Goal: Check status: Check status

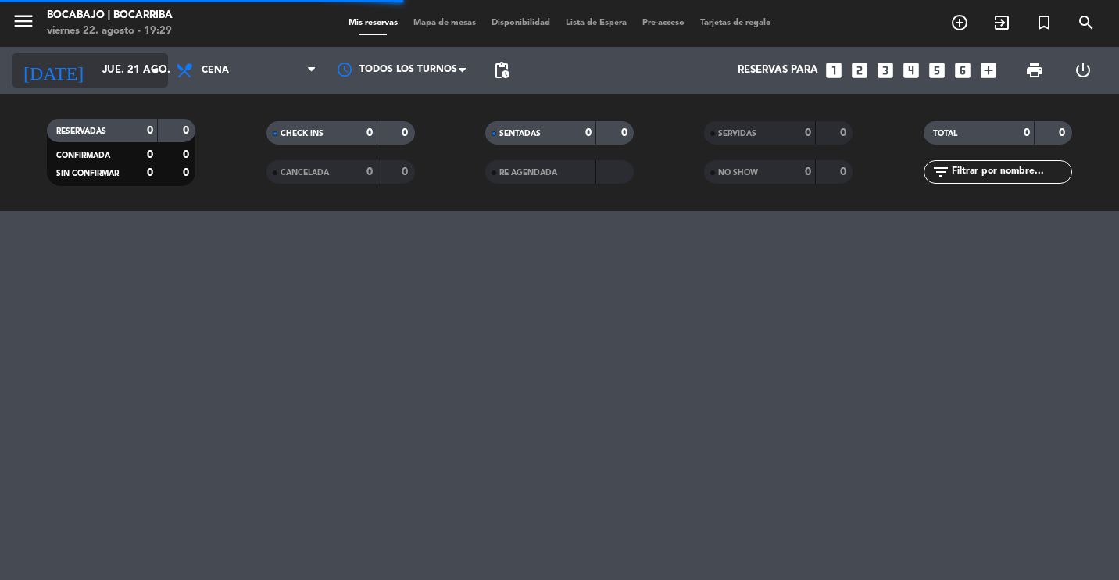
click at [130, 75] on input "jue. 21 ago." at bounding box center [163, 70] width 137 height 28
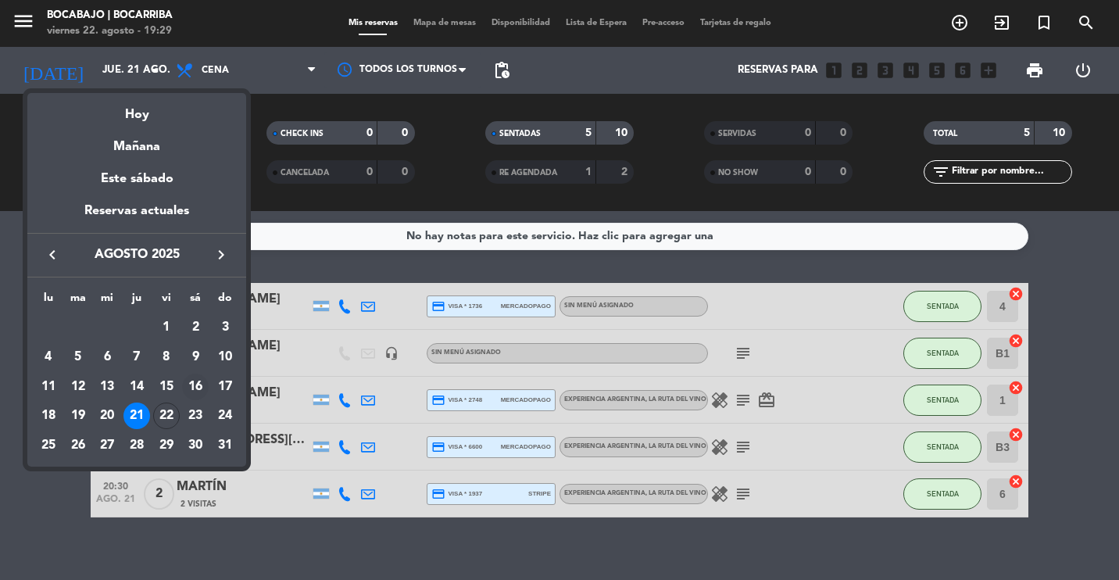
click at [194, 383] on div "16" at bounding box center [195, 386] width 27 height 27
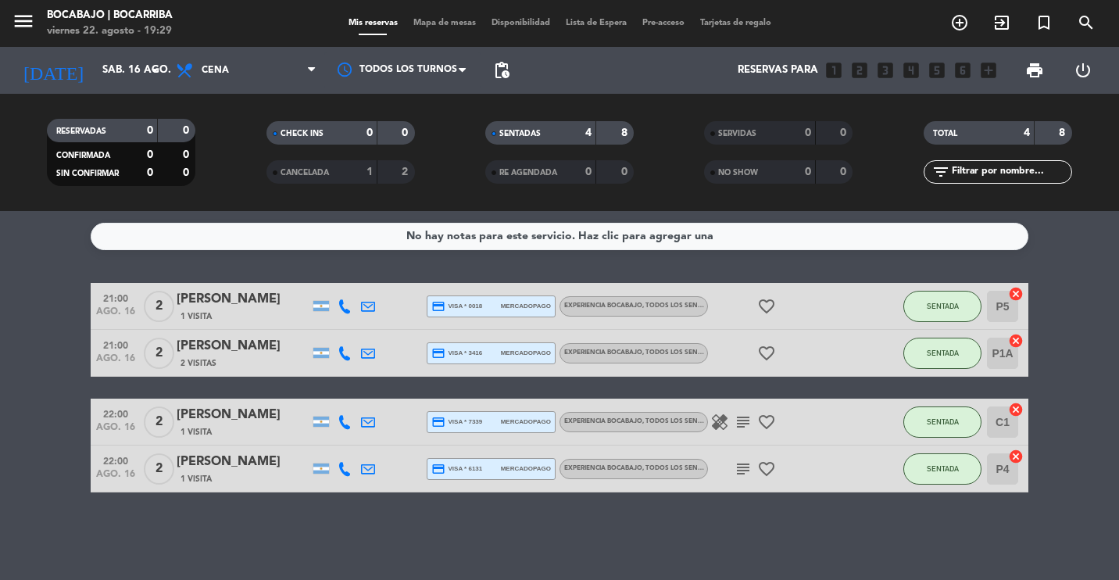
click at [717, 419] on icon "healing" at bounding box center [719, 421] width 19 height 19
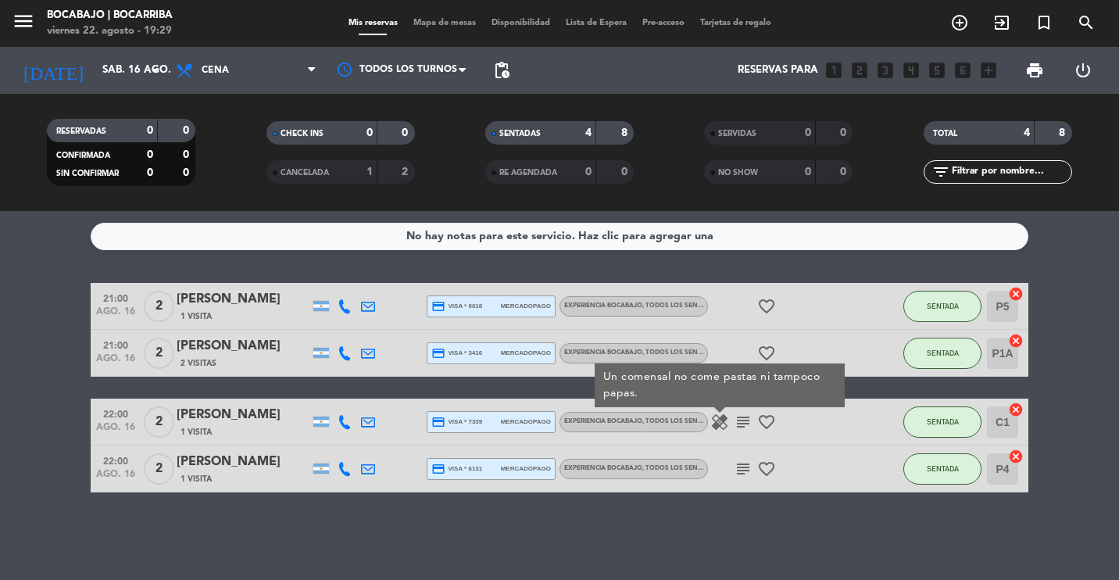
click at [717, 419] on icon "healing" at bounding box center [719, 421] width 19 height 19
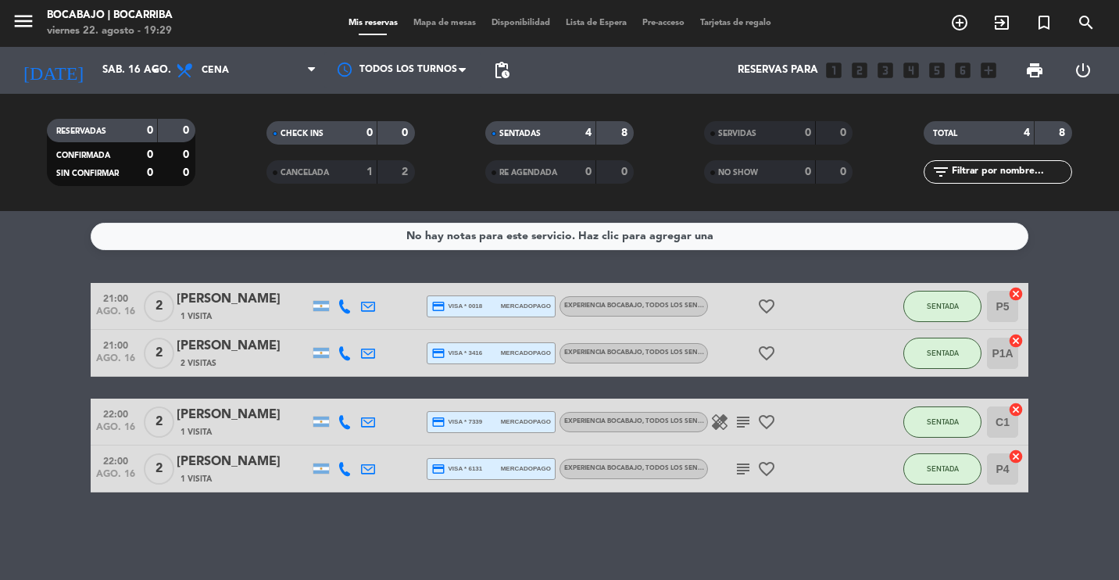
click at [740, 473] on icon "subject" at bounding box center [742, 468] width 19 height 19
click at [124, 77] on input "sáb. 16 ago." at bounding box center [163, 70] width 137 height 28
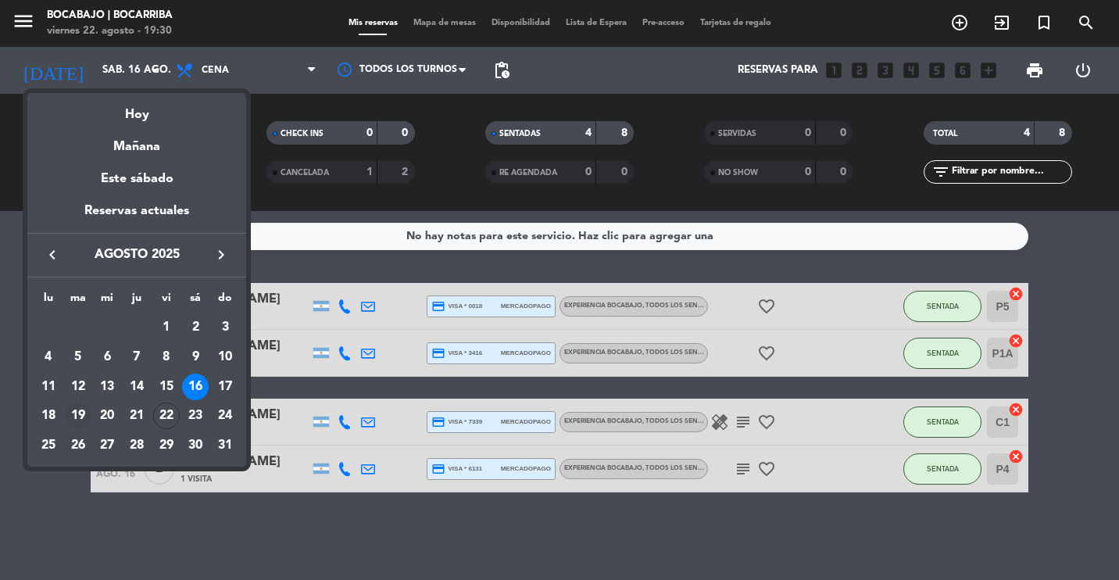
click at [80, 414] on div "19" at bounding box center [78, 415] width 27 height 27
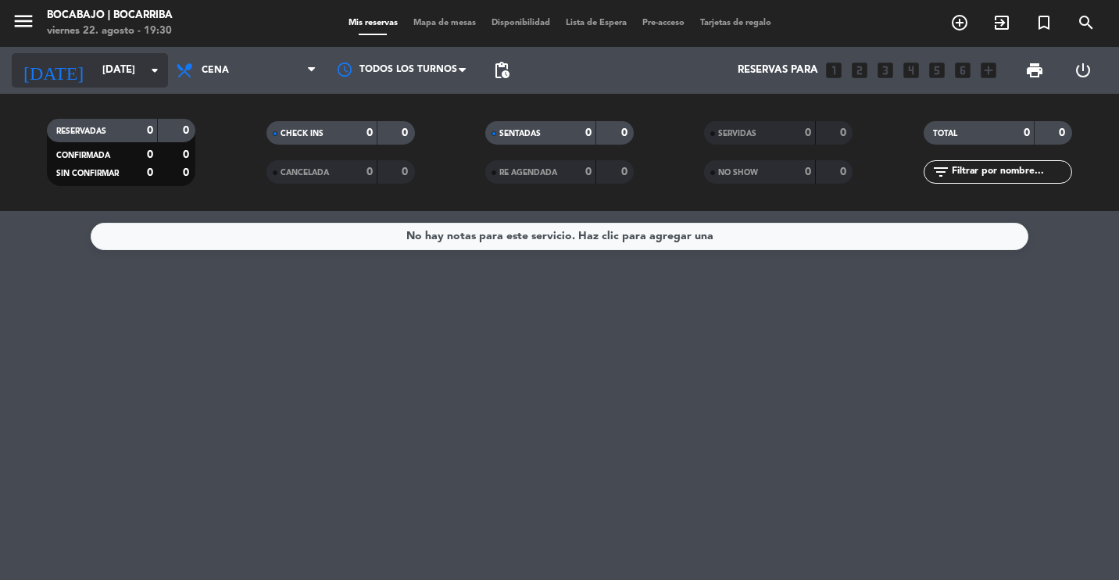
click at [131, 68] on input "[DATE]" at bounding box center [163, 70] width 137 height 28
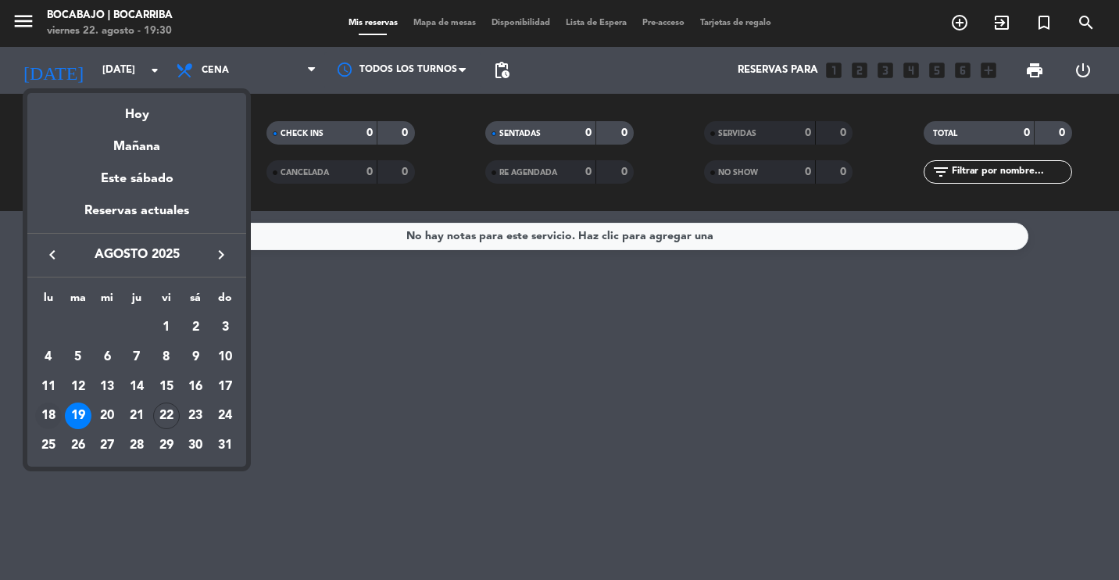
click at [47, 410] on div "18" at bounding box center [48, 415] width 27 height 27
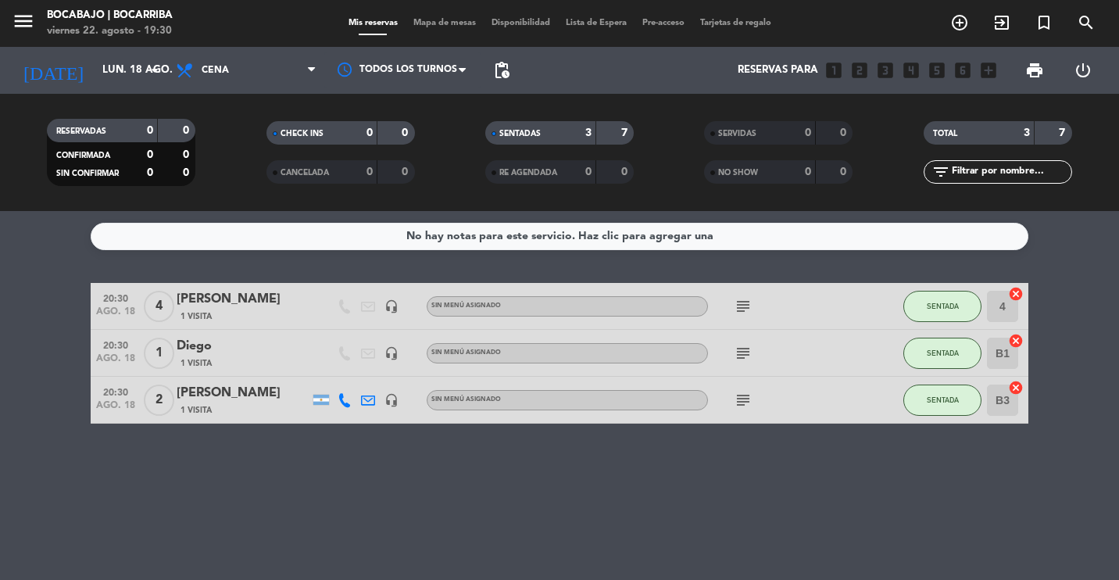
click at [742, 402] on icon "subject" at bounding box center [742, 400] width 19 height 19
click at [126, 66] on input "lun. 18 ago." at bounding box center [163, 70] width 137 height 28
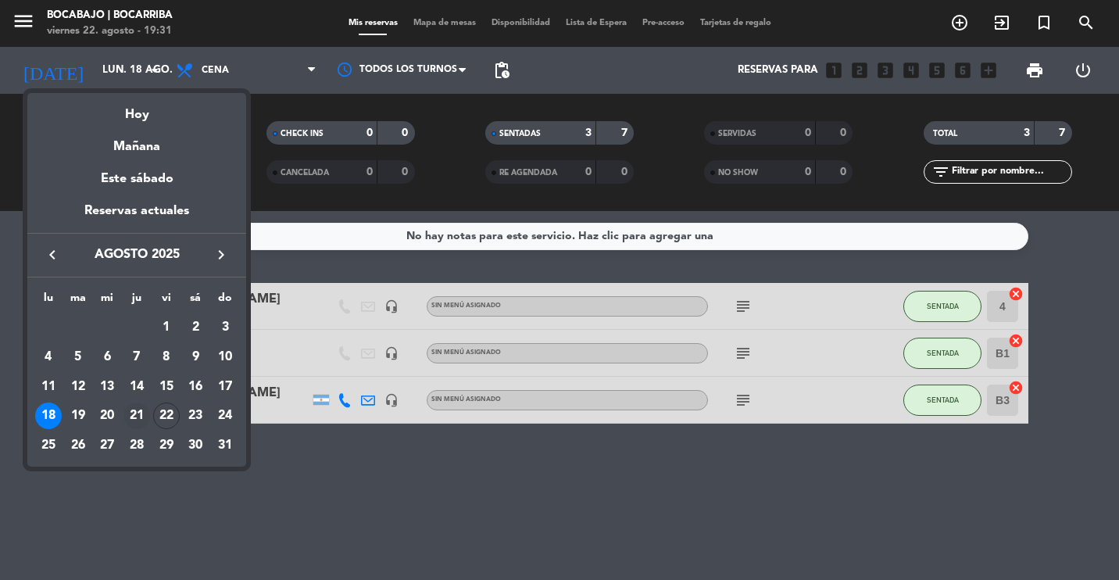
click at [131, 416] on div "21" at bounding box center [136, 415] width 27 height 27
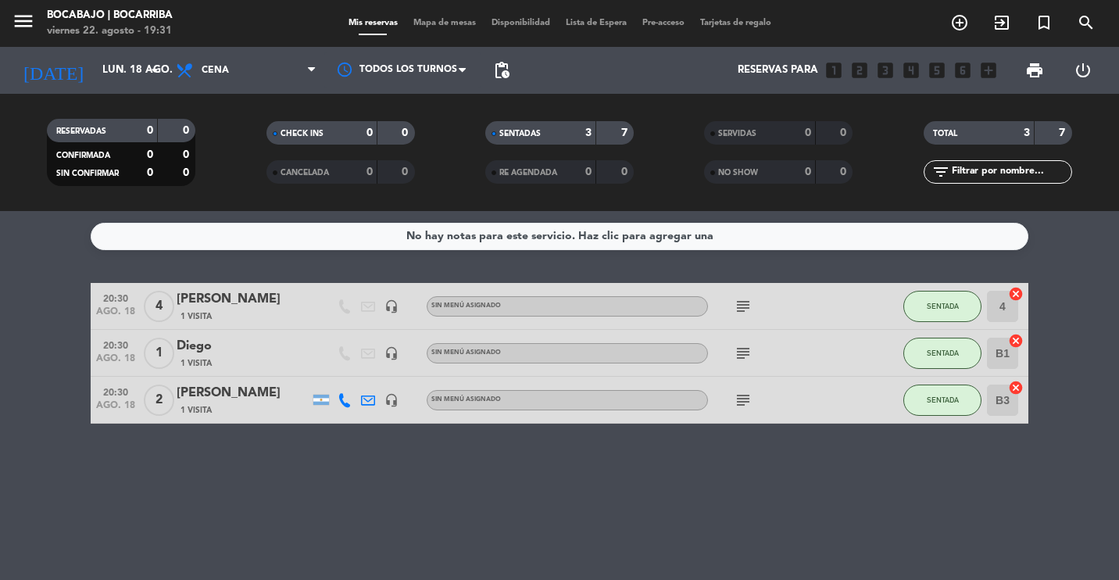
type input "jue. 21 ago."
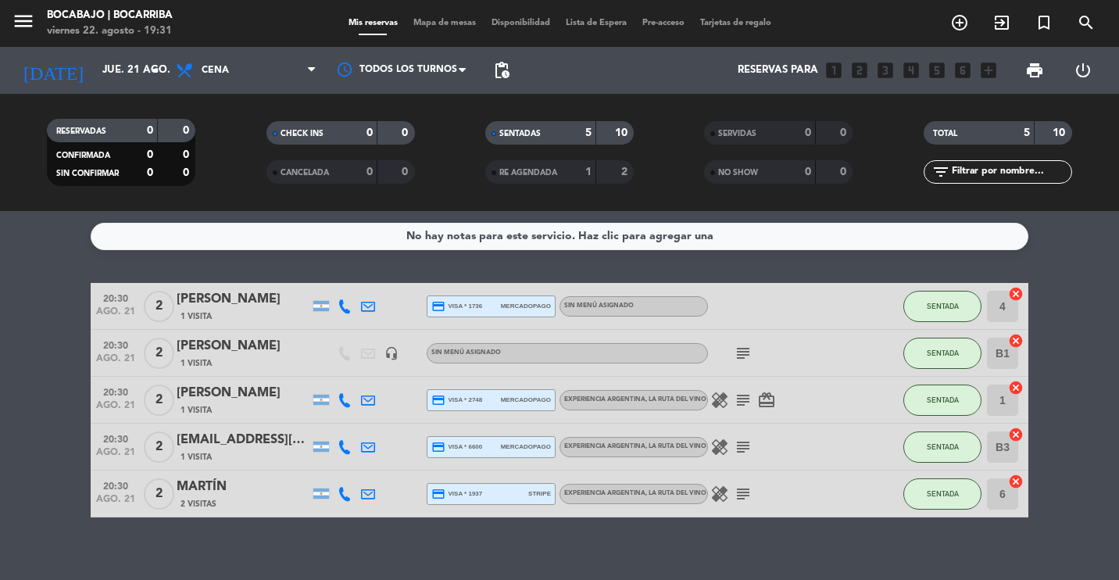
click at [744, 490] on icon "subject" at bounding box center [742, 493] width 19 height 19
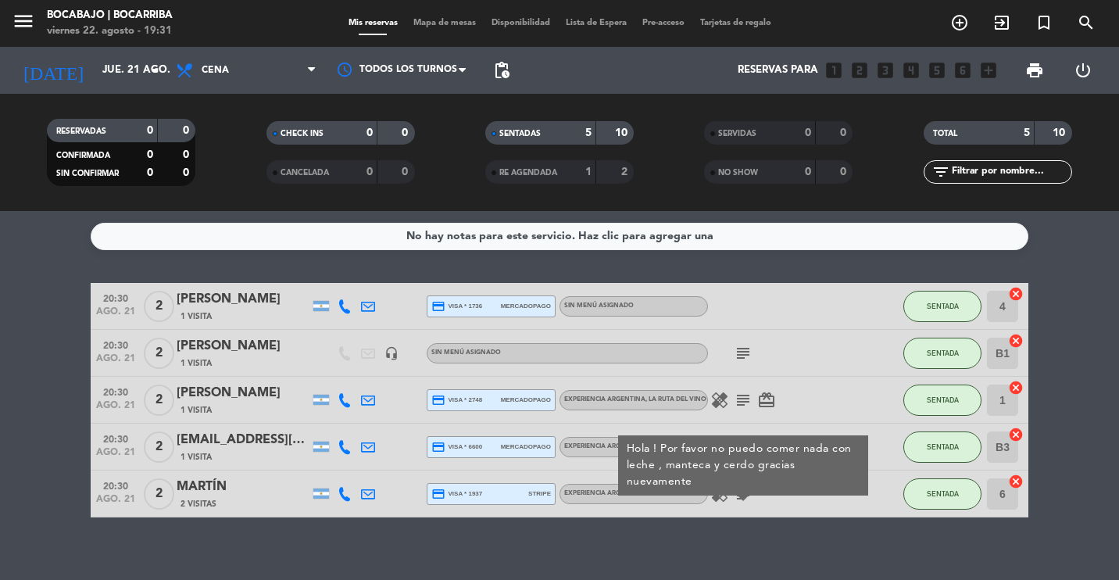
click at [744, 490] on icon "subject" at bounding box center [742, 493] width 19 height 19
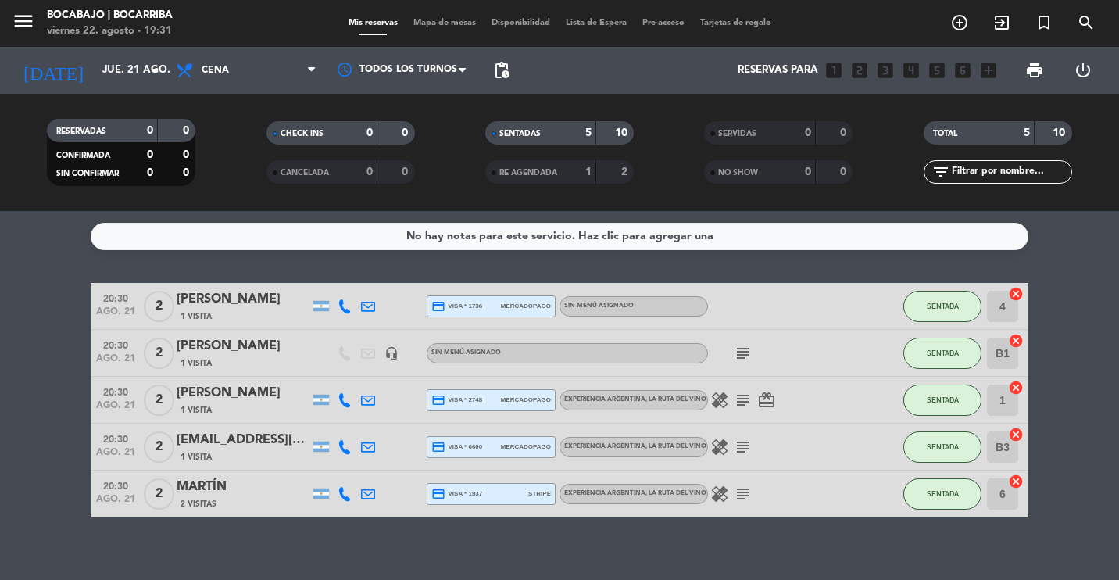
click at [743, 355] on icon "subject" at bounding box center [742, 353] width 19 height 19
click at [742, 408] on icon "subject" at bounding box center [742, 400] width 19 height 19
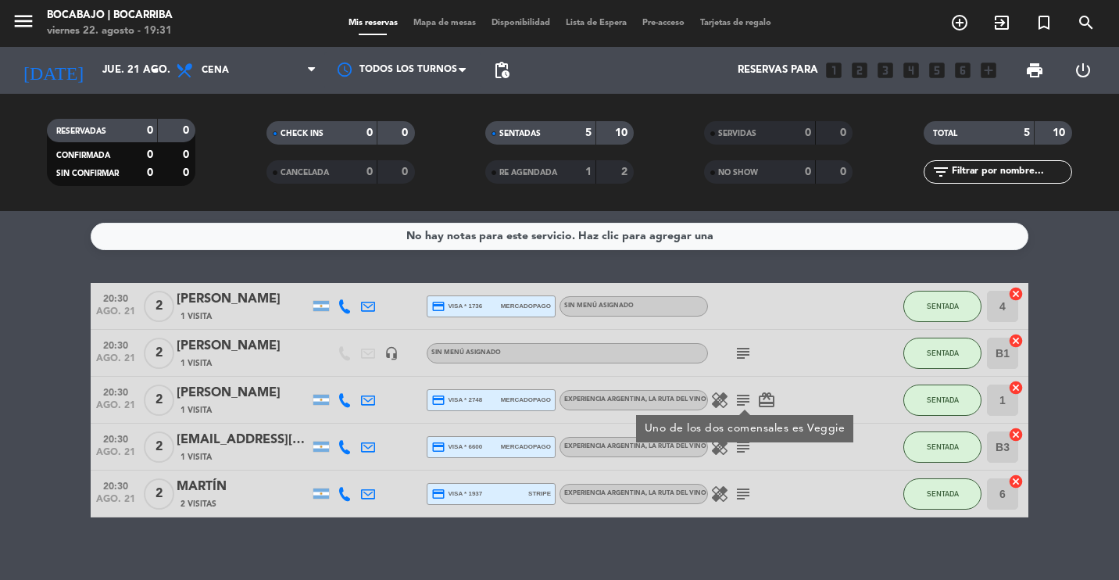
click at [742, 409] on div at bounding box center [744, 411] width 11 height 5
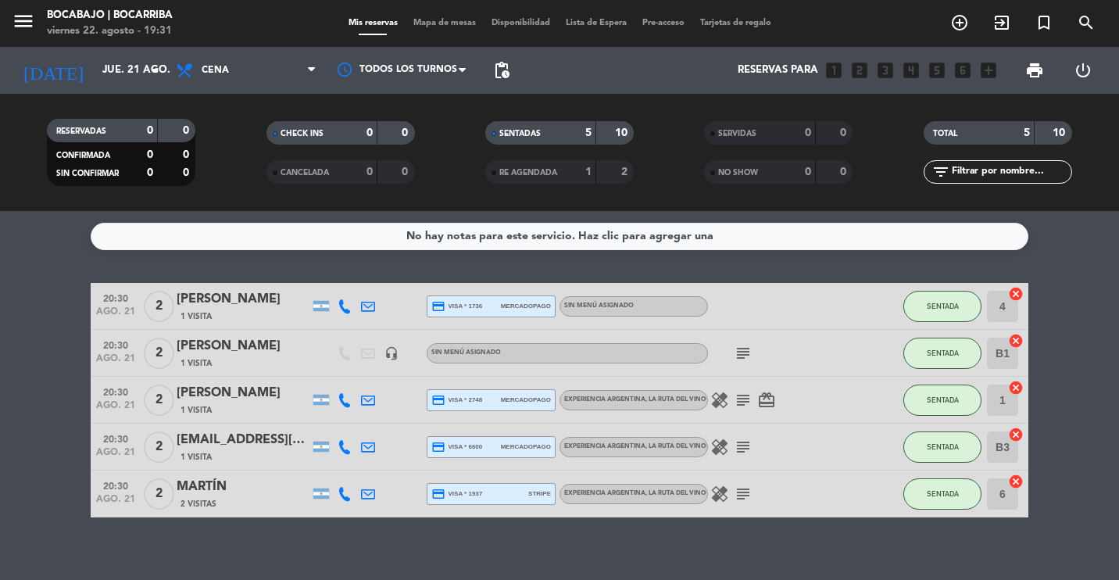
click at [743, 446] on icon "subject" at bounding box center [742, 446] width 19 height 19
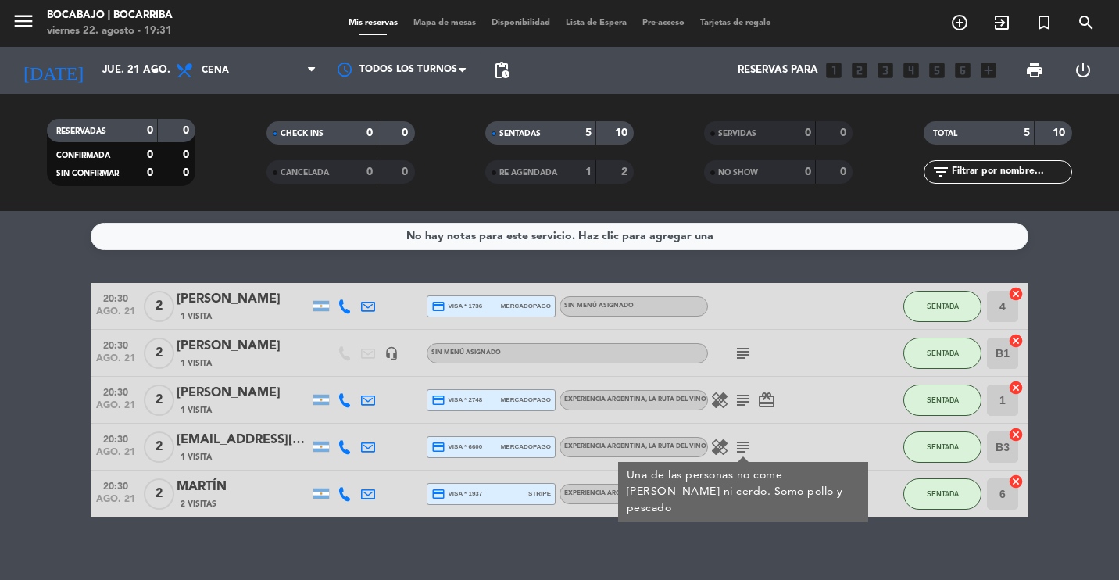
click at [743, 446] on icon "subject" at bounding box center [742, 446] width 19 height 19
